Goal: Find contact information: Find contact information

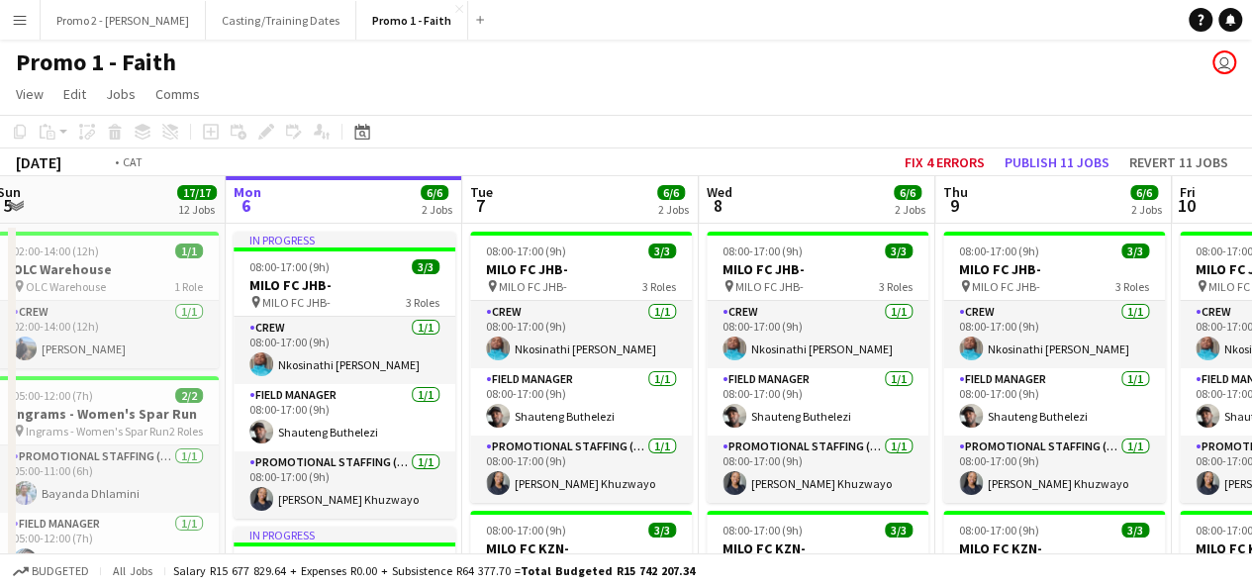
drag, startPoint x: 1222, startPoint y: 189, endPoint x: 146, endPoint y: 179, distance: 1075.7
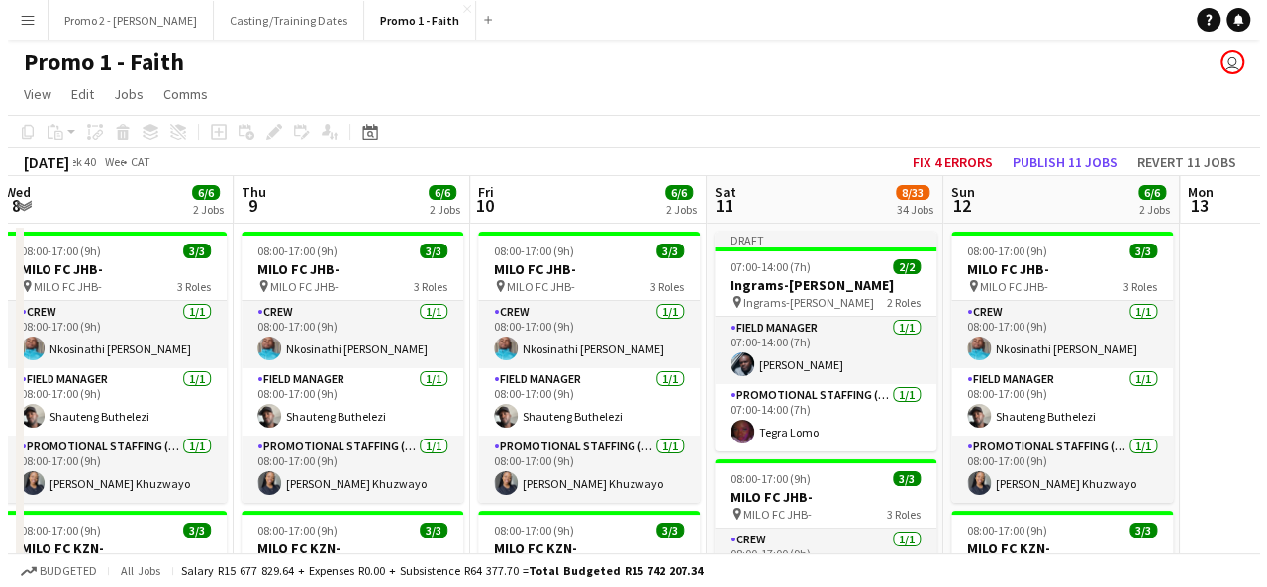
scroll to position [0, 839]
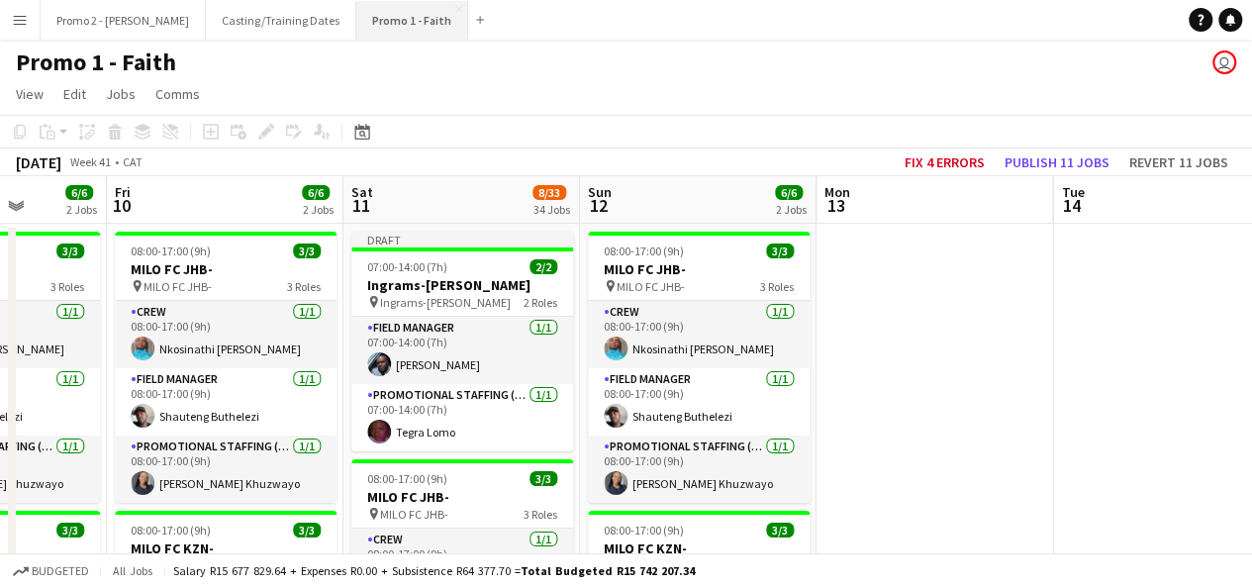
click at [356, 13] on button "Promo 1 - Faith Close" at bounding box center [412, 20] width 112 height 39
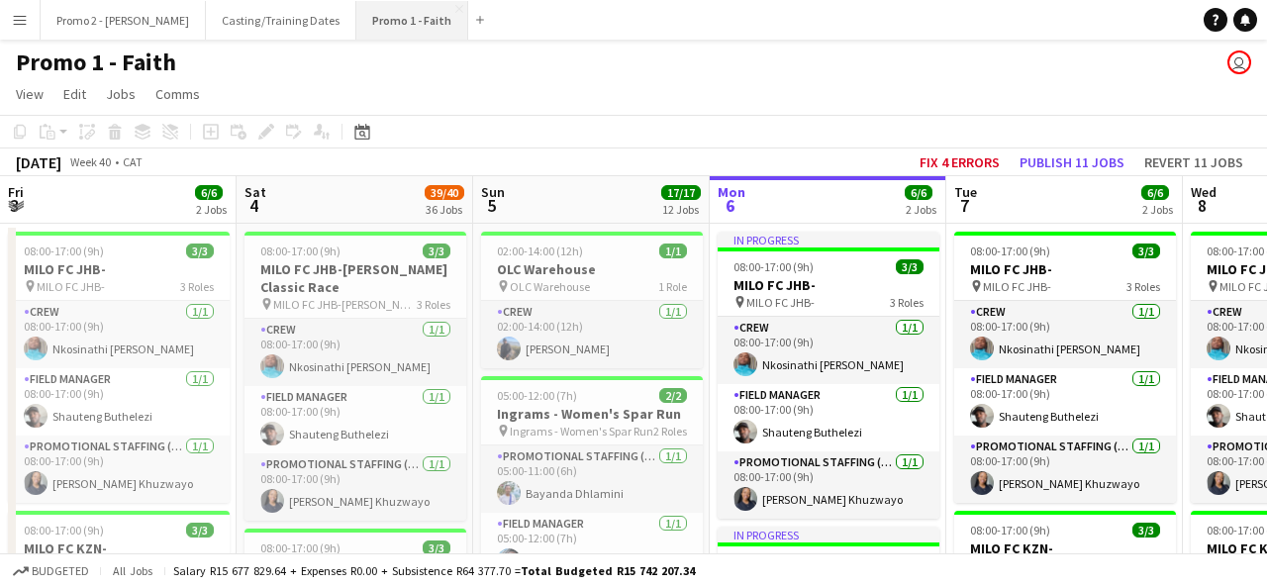
scroll to position [0, 473]
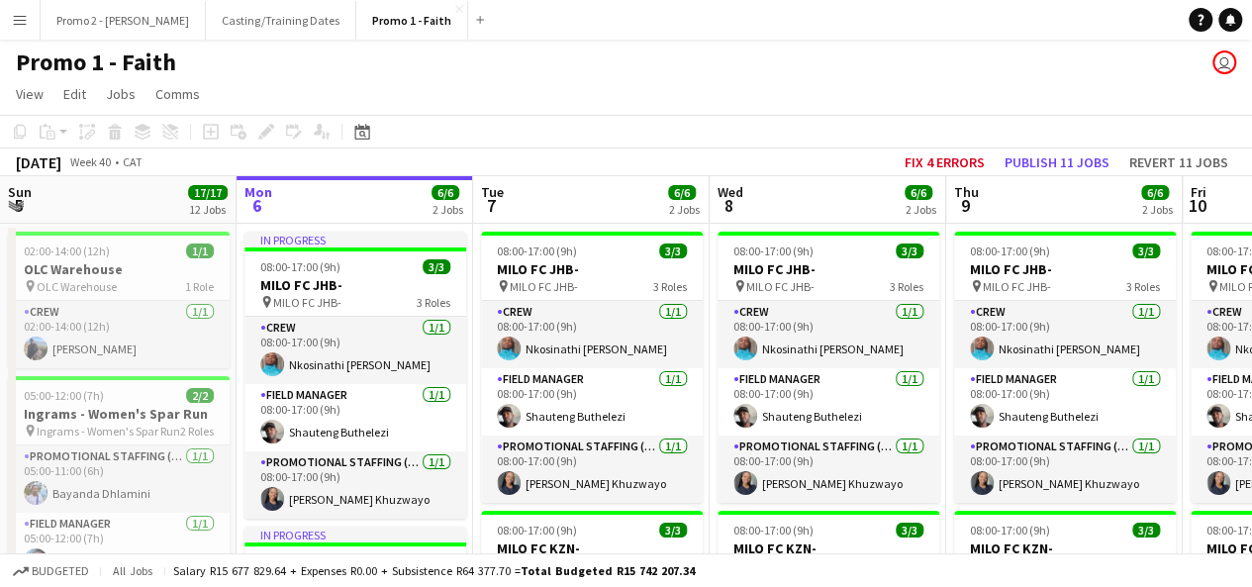
click at [12, 21] on app-icon "Menu" at bounding box center [20, 20] width 16 height 16
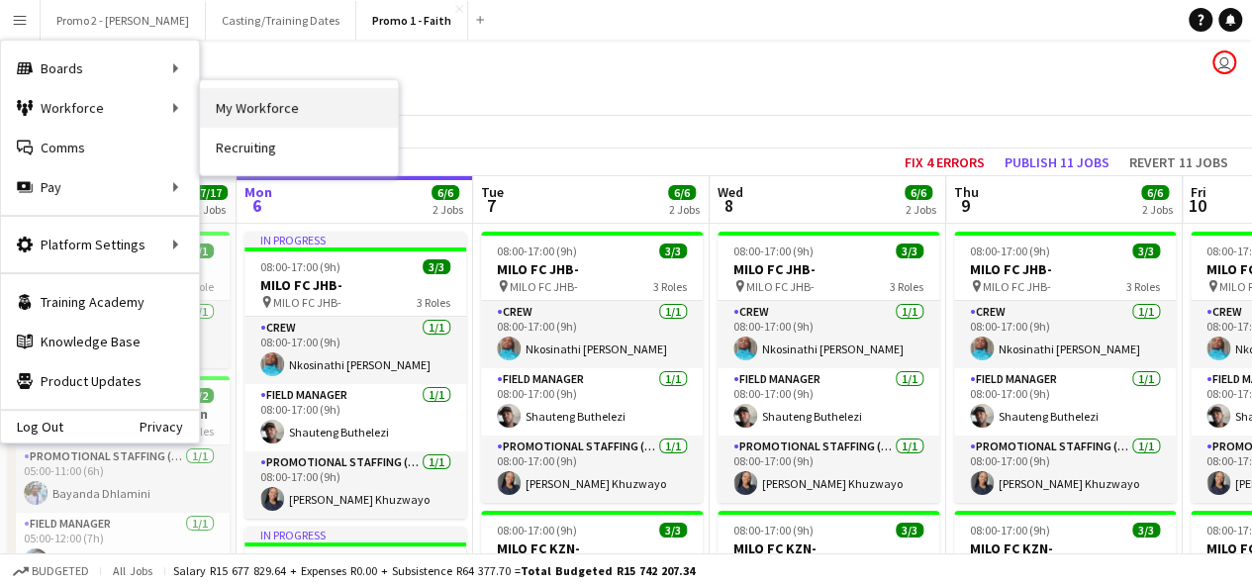
click at [265, 107] on link "My Workforce" at bounding box center [299, 108] width 198 height 40
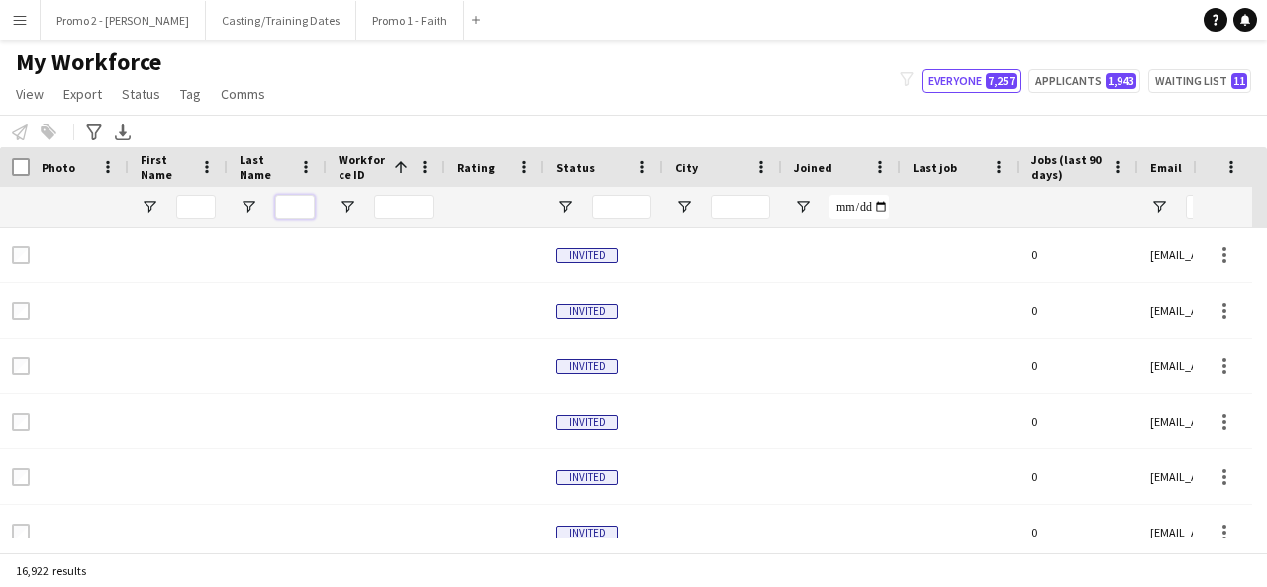
click at [296, 201] on input "Last Name Filter Input" at bounding box center [295, 207] width 40 height 24
type input "****"
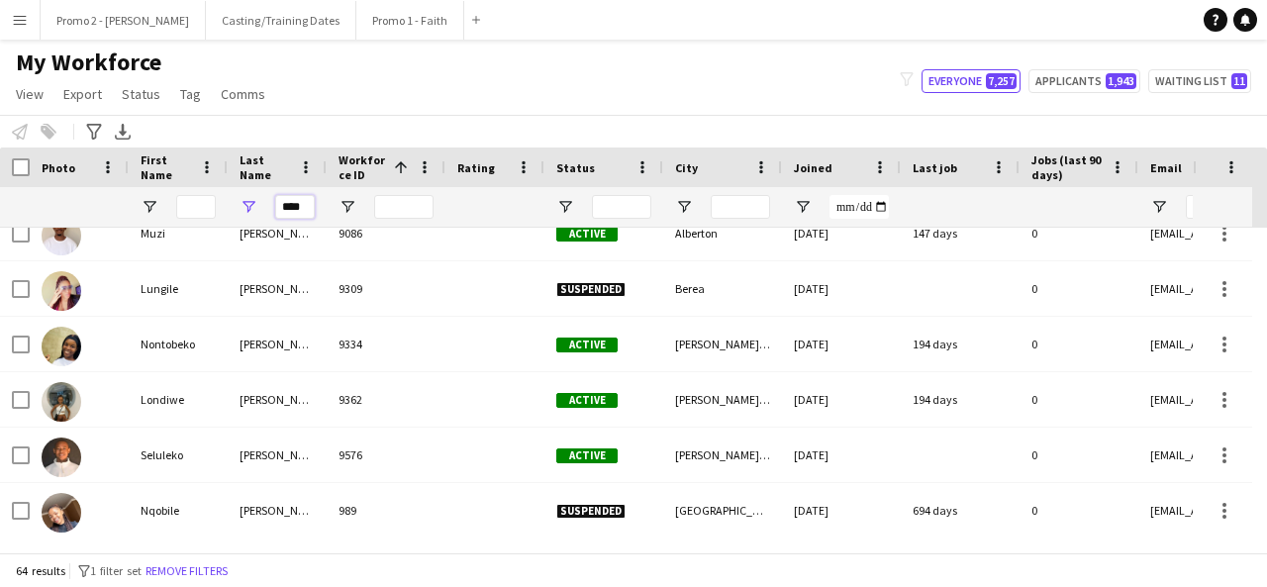
drag, startPoint x: 311, startPoint y: 203, endPoint x: 246, endPoint y: 207, distance: 64.4
click at [246, 207] on div "****" at bounding box center [277, 207] width 99 height 40
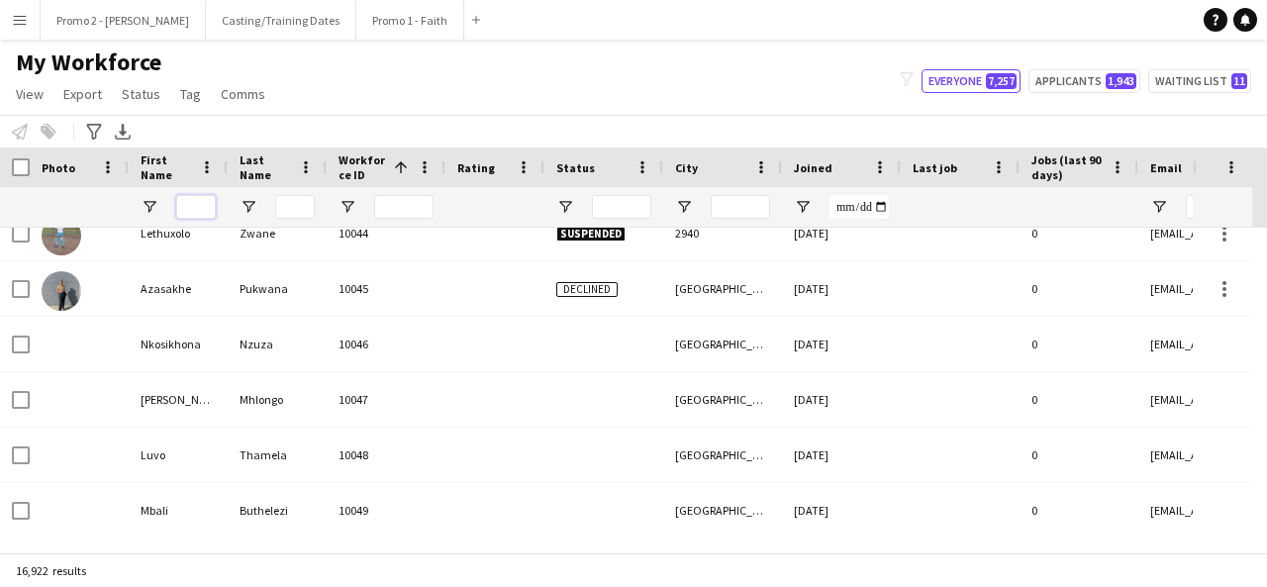
click at [191, 197] on input "First Name Filter Input" at bounding box center [196, 207] width 40 height 24
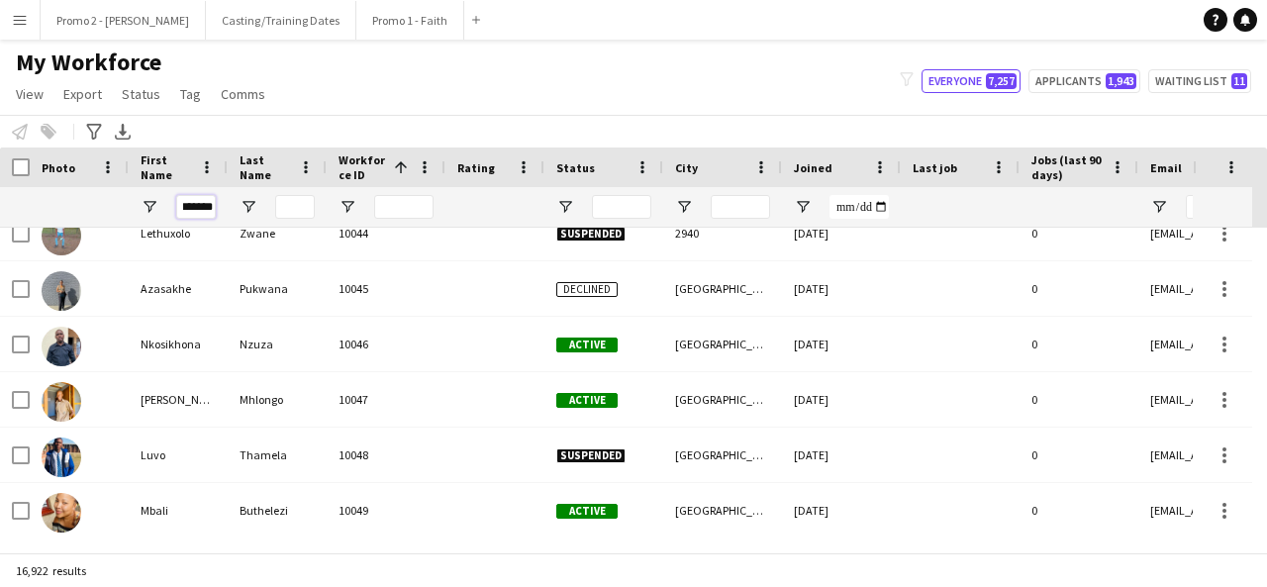
type input "********"
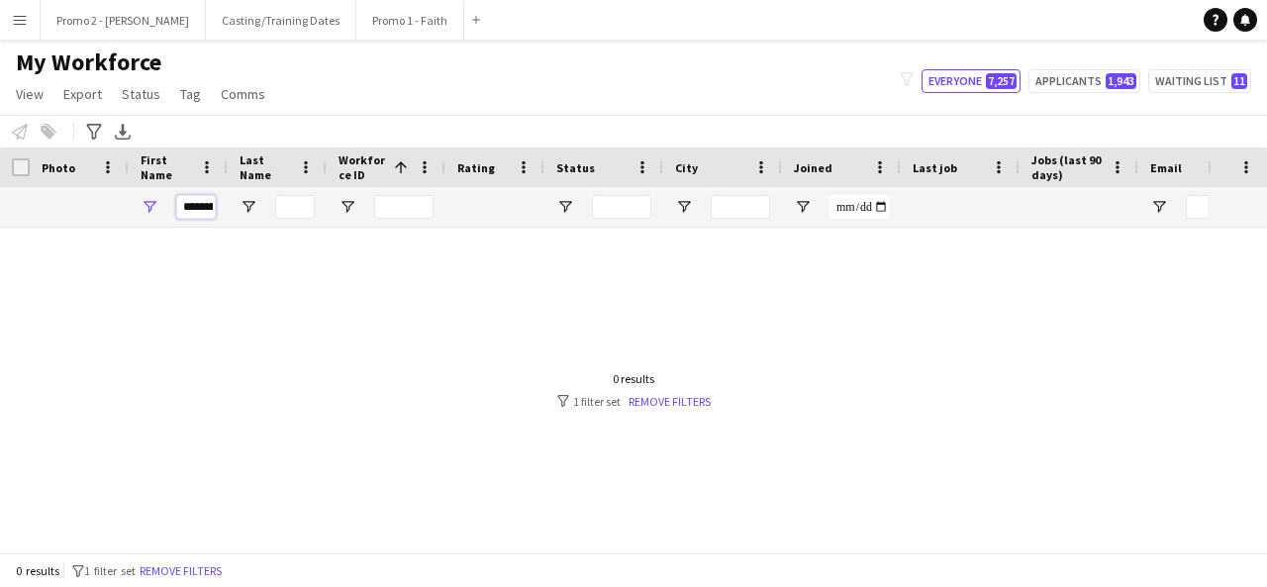
drag, startPoint x: 215, startPoint y: 213, endPoint x: 139, endPoint y: 219, distance: 76.4
click at [139, 219] on div "********" at bounding box center [178, 207] width 99 height 40
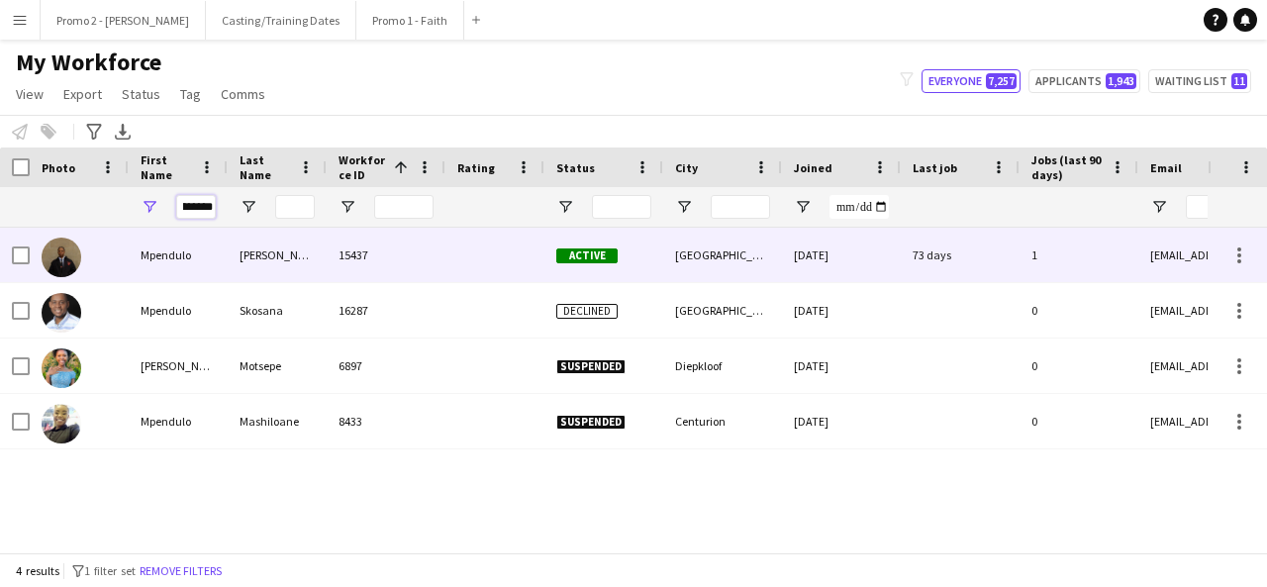
type input "********"
click at [540, 264] on div at bounding box center [494, 255] width 99 height 54
drag, startPoint x: 540, startPoint y: 264, endPoint x: 924, endPoint y: 358, distance: 395.3
click at [540, 264] on div at bounding box center [494, 255] width 99 height 54
click at [934, 254] on div "73 days" at bounding box center [959, 255] width 119 height 54
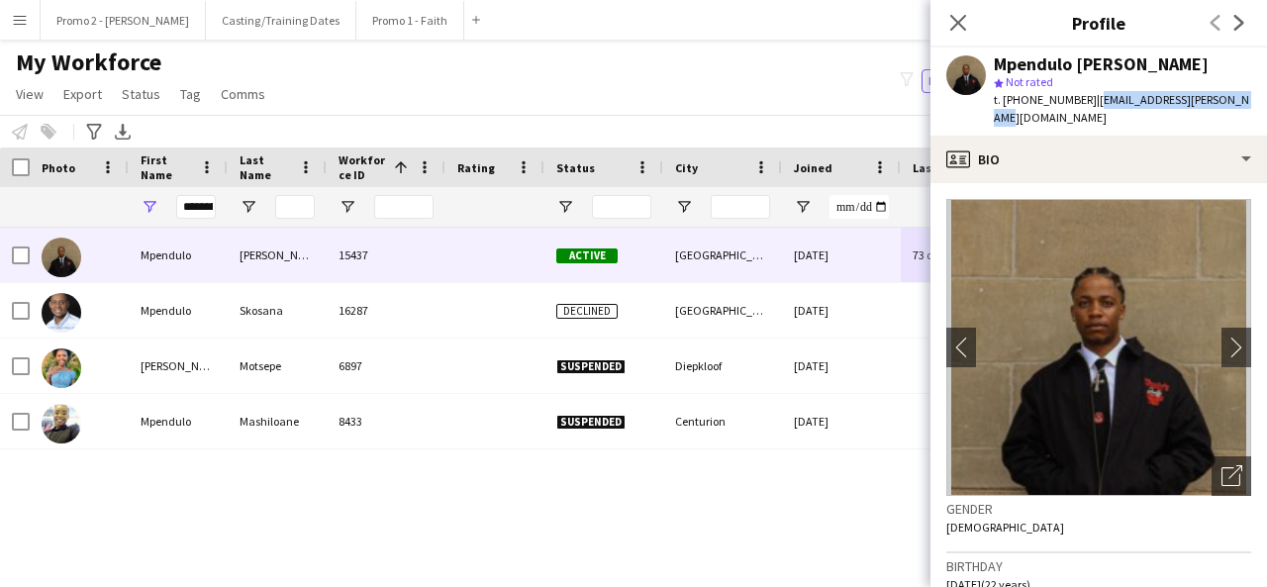
drag, startPoint x: 1240, startPoint y: 98, endPoint x: 1084, endPoint y: 100, distance: 156.4
click at [1084, 100] on div "Mpendulo [PERSON_NAME] star Not rated t. [PHONE_NUMBER] | [EMAIL_ADDRESS][PERSO…" at bounding box center [1098, 91] width 336 height 88
copy span "[EMAIL_ADDRESS][PERSON_NAME][DOMAIN_NAME]"
drag, startPoint x: 1115, startPoint y: 56, endPoint x: 1076, endPoint y: 66, distance: 40.8
click at [1076, 66] on div "Mpendulo [PERSON_NAME]" at bounding box center [1100, 64] width 215 height 18
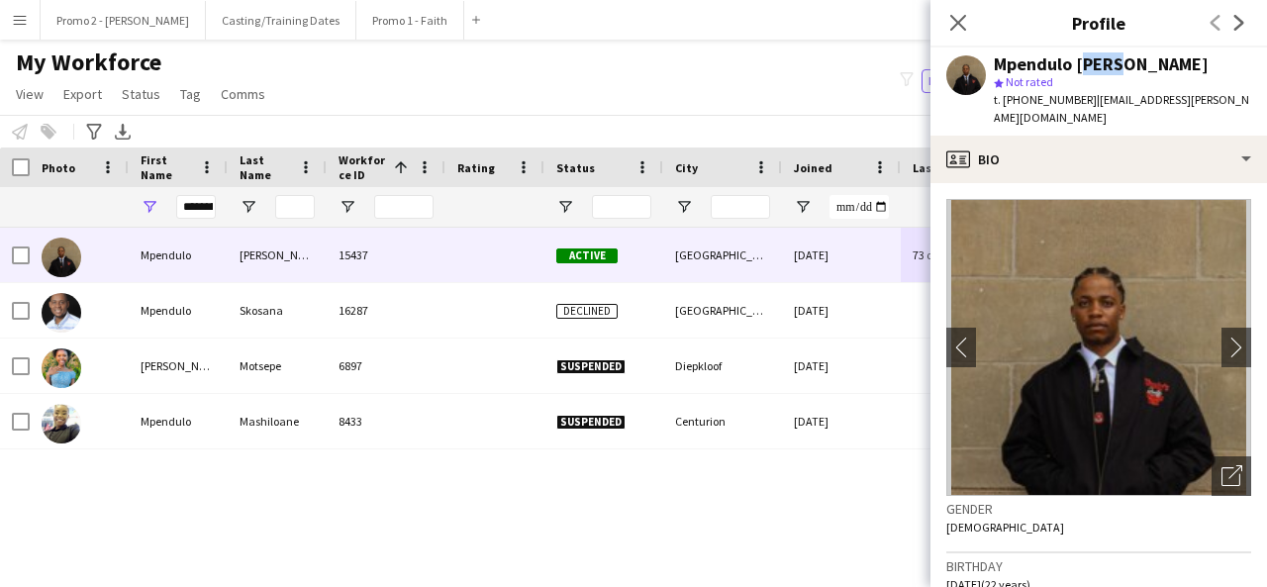
copy div "[PERSON_NAME]"
click at [1022, 64] on div "Mpendulo [PERSON_NAME]" at bounding box center [1100, 64] width 215 height 18
drag, startPoint x: 995, startPoint y: 64, endPoint x: 1071, endPoint y: 61, distance: 75.3
click at [1071, 61] on div "Mpendulo [PERSON_NAME]" at bounding box center [1100, 64] width 215 height 18
copy div "Mpendulo"
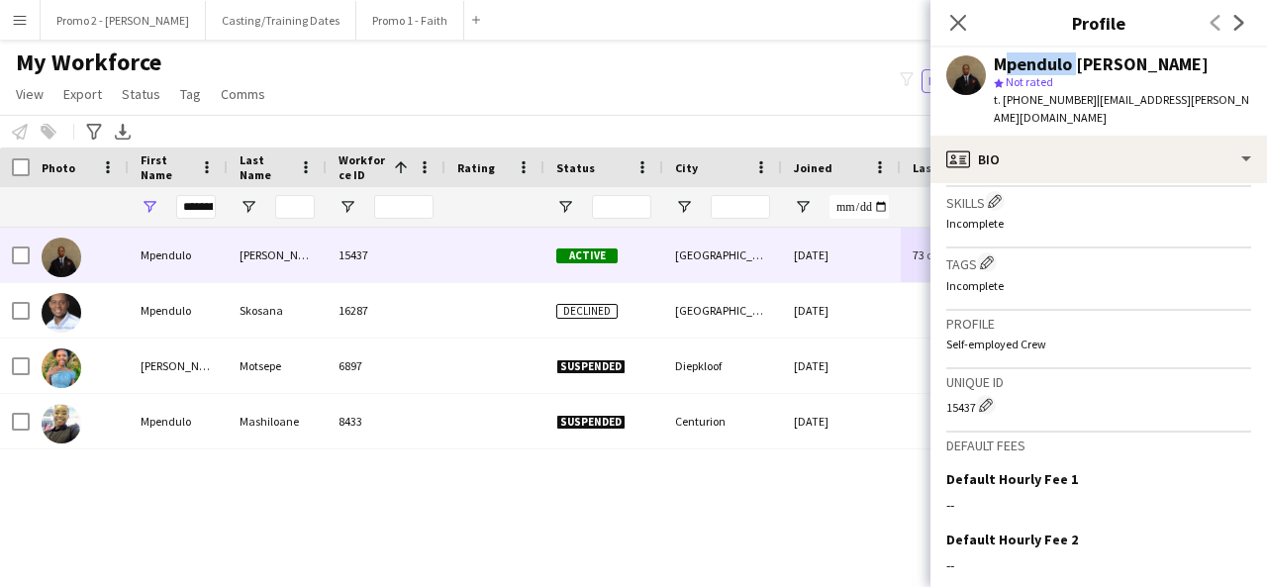
scroll to position [719, 0]
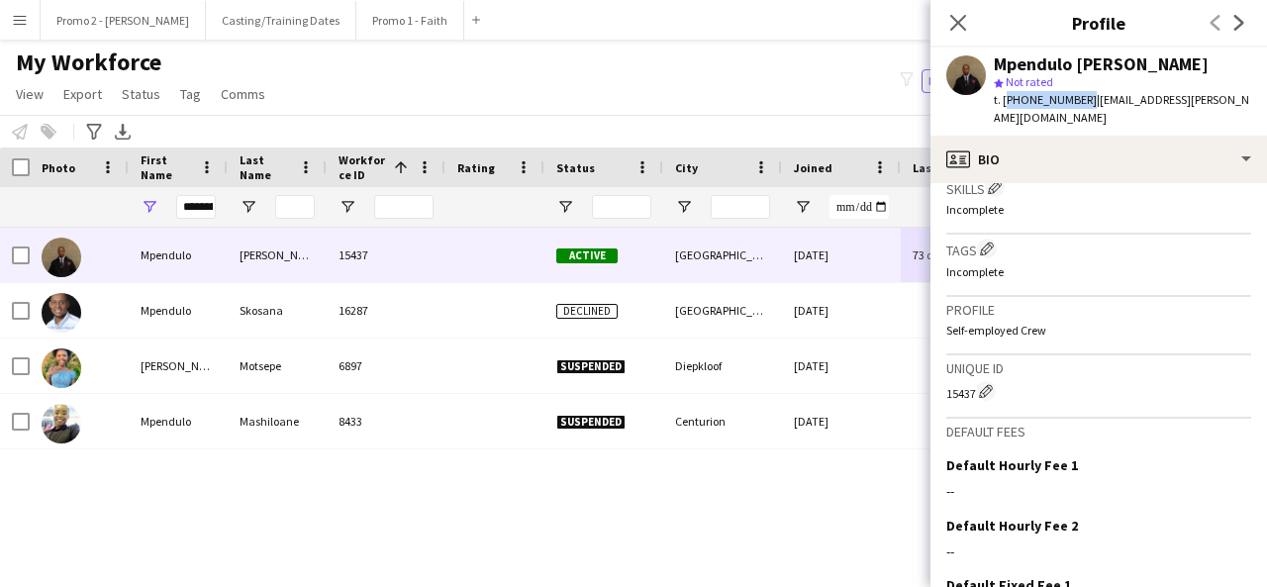
drag, startPoint x: 1077, startPoint y: 98, endPoint x: 1003, endPoint y: 98, distance: 73.2
click at [1003, 98] on div "t. [PHONE_NUMBER] | [EMAIL_ADDRESS][PERSON_NAME][DOMAIN_NAME]" at bounding box center [1121, 109] width 257 height 36
copy span "[PHONE_NUMBER]"
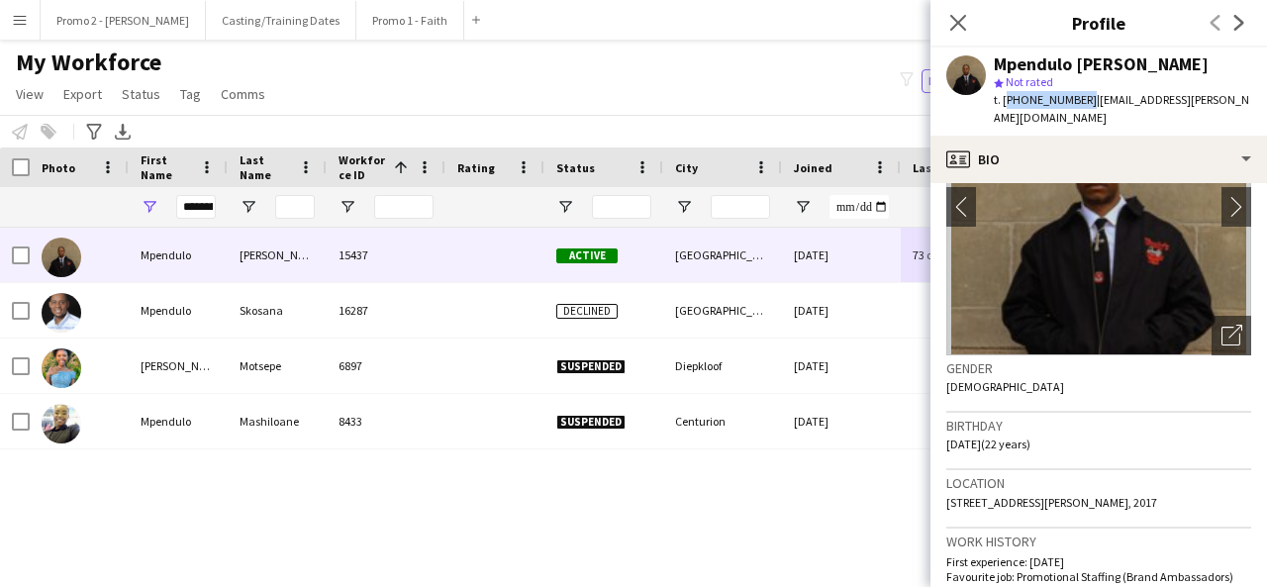
scroll to position [139, 0]
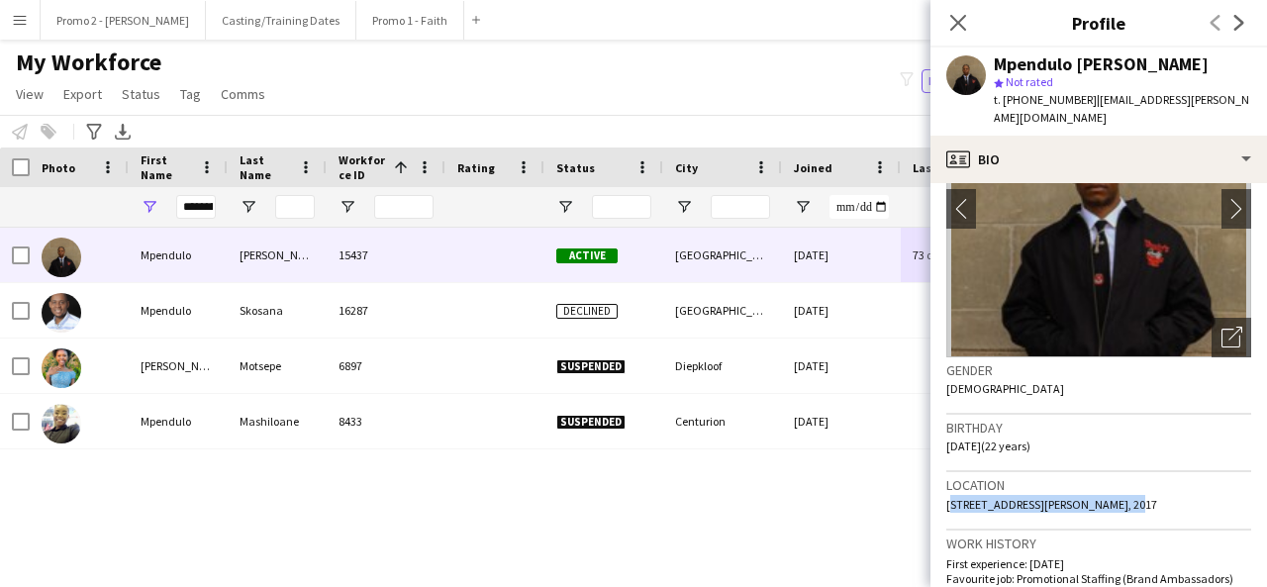
drag, startPoint x: 944, startPoint y: 486, endPoint x: 1105, endPoint y: 481, distance: 161.4
click at [1105, 481] on app-crew-profile-bio "chevron-left chevron-right Open photos pop-in Gender [DEMOGRAPHIC_DATA] Birthda…" at bounding box center [1098, 385] width 336 height 404
copy span "[STREET_ADDRESS][PERSON_NAME]"
drag, startPoint x: 999, startPoint y: 427, endPoint x: 944, endPoint y: 426, distance: 55.4
click at [944, 426] on app-crew-profile-bio "chevron-left chevron-right Open photos pop-in Gender [DEMOGRAPHIC_DATA] Birthda…" at bounding box center [1098, 385] width 336 height 404
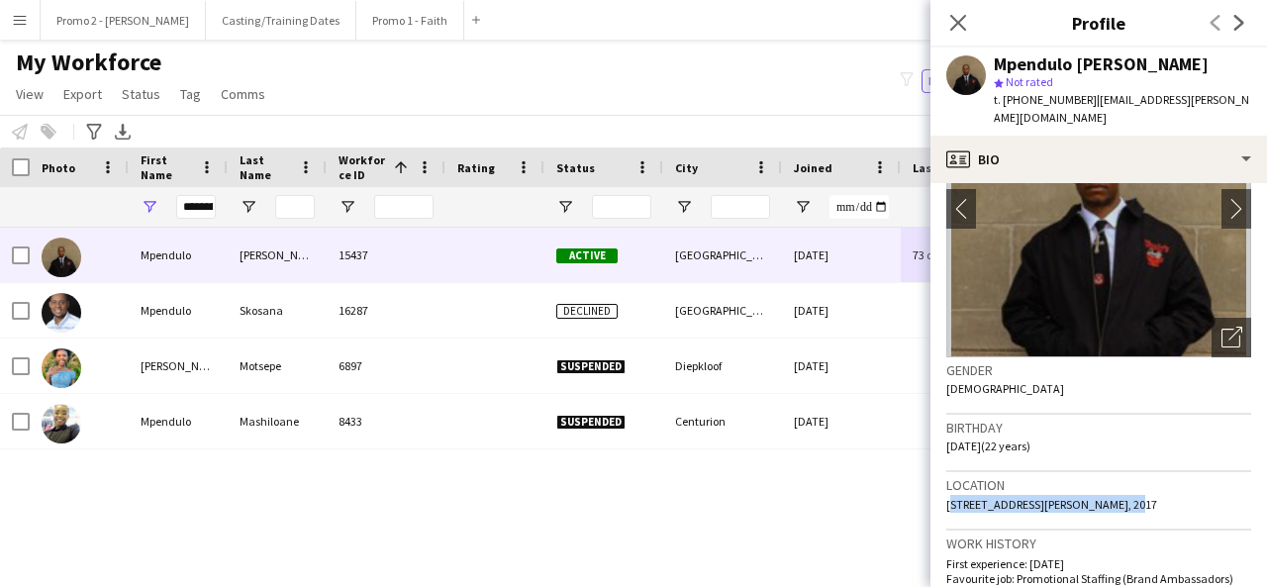
copy span "[DATE]"
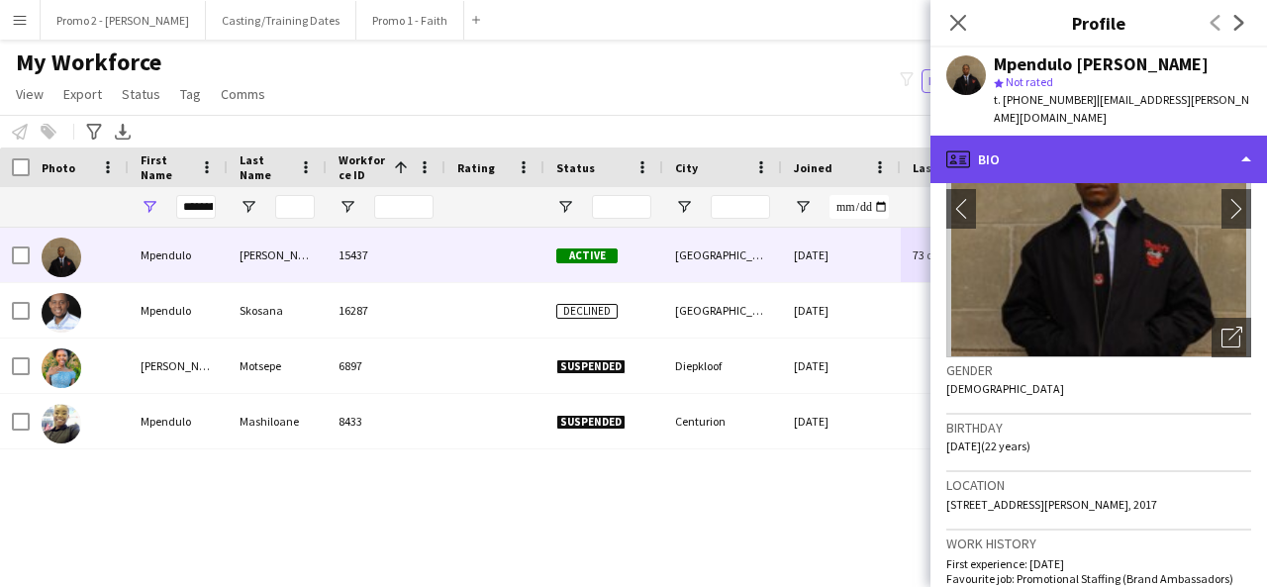
click at [1106, 143] on div "profile Bio" at bounding box center [1098, 159] width 336 height 47
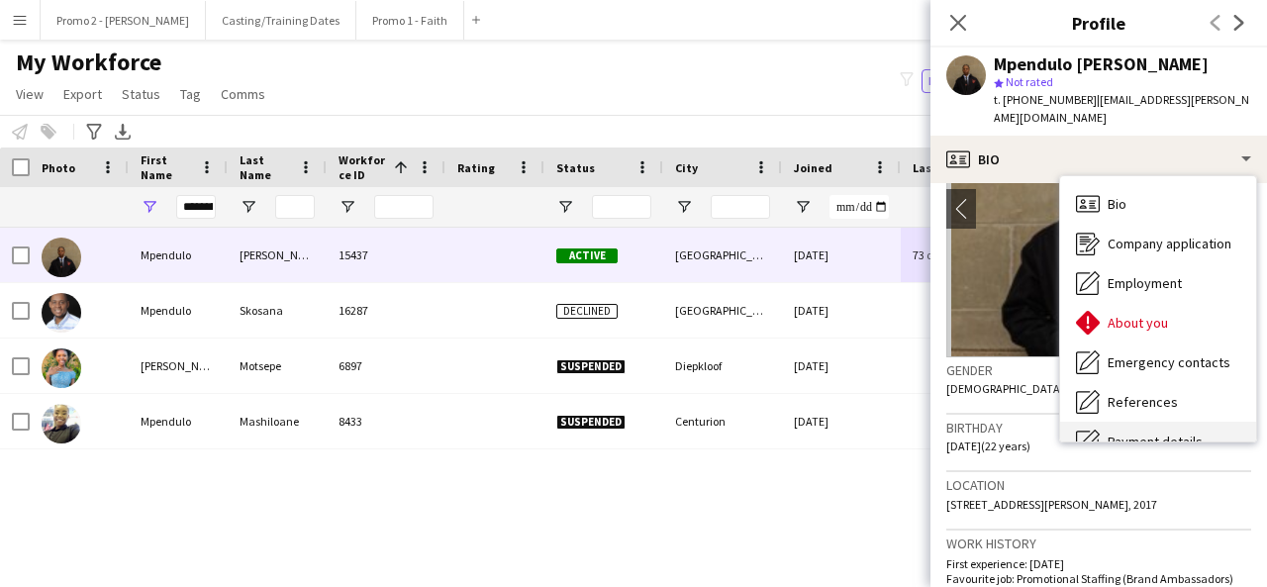
click at [1132, 422] on div "Payment details Payment details" at bounding box center [1158, 442] width 196 height 40
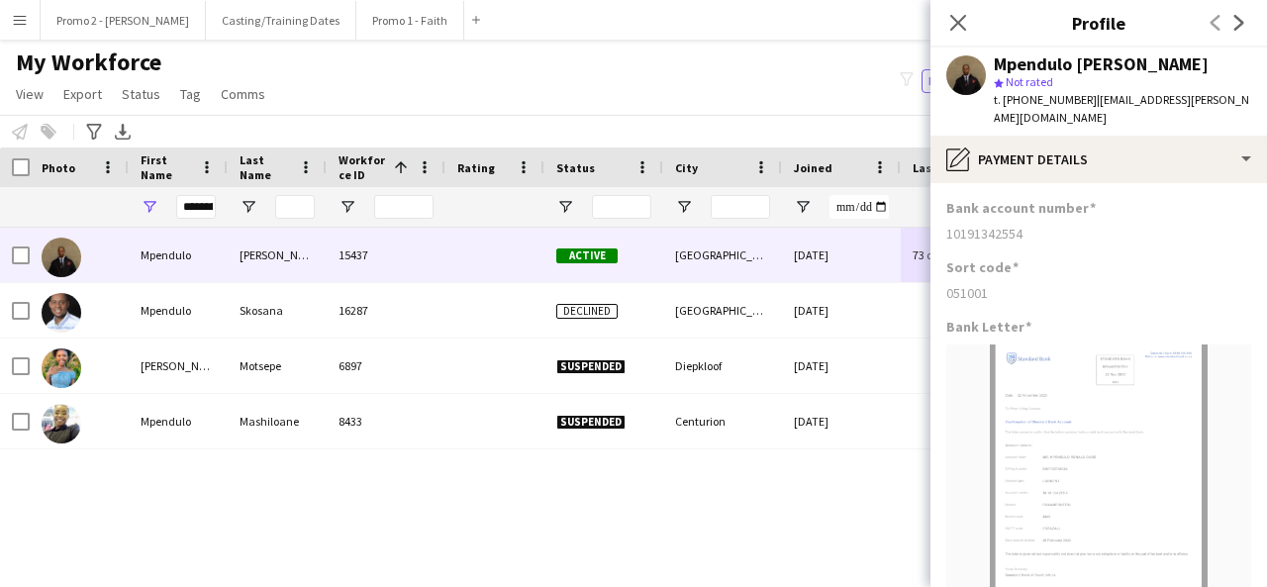
drag, startPoint x: 1040, startPoint y: 227, endPoint x: 948, endPoint y: 213, distance: 93.1
click at [948, 213] on div "Bank account number [FINANCIAL_ID]" at bounding box center [1098, 228] width 305 height 59
copy div "10191342554"
click at [956, 11] on app-icon "Close pop-in" at bounding box center [958, 23] width 29 height 29
